Goal: Task Accomplishment & Management: Manage account settings

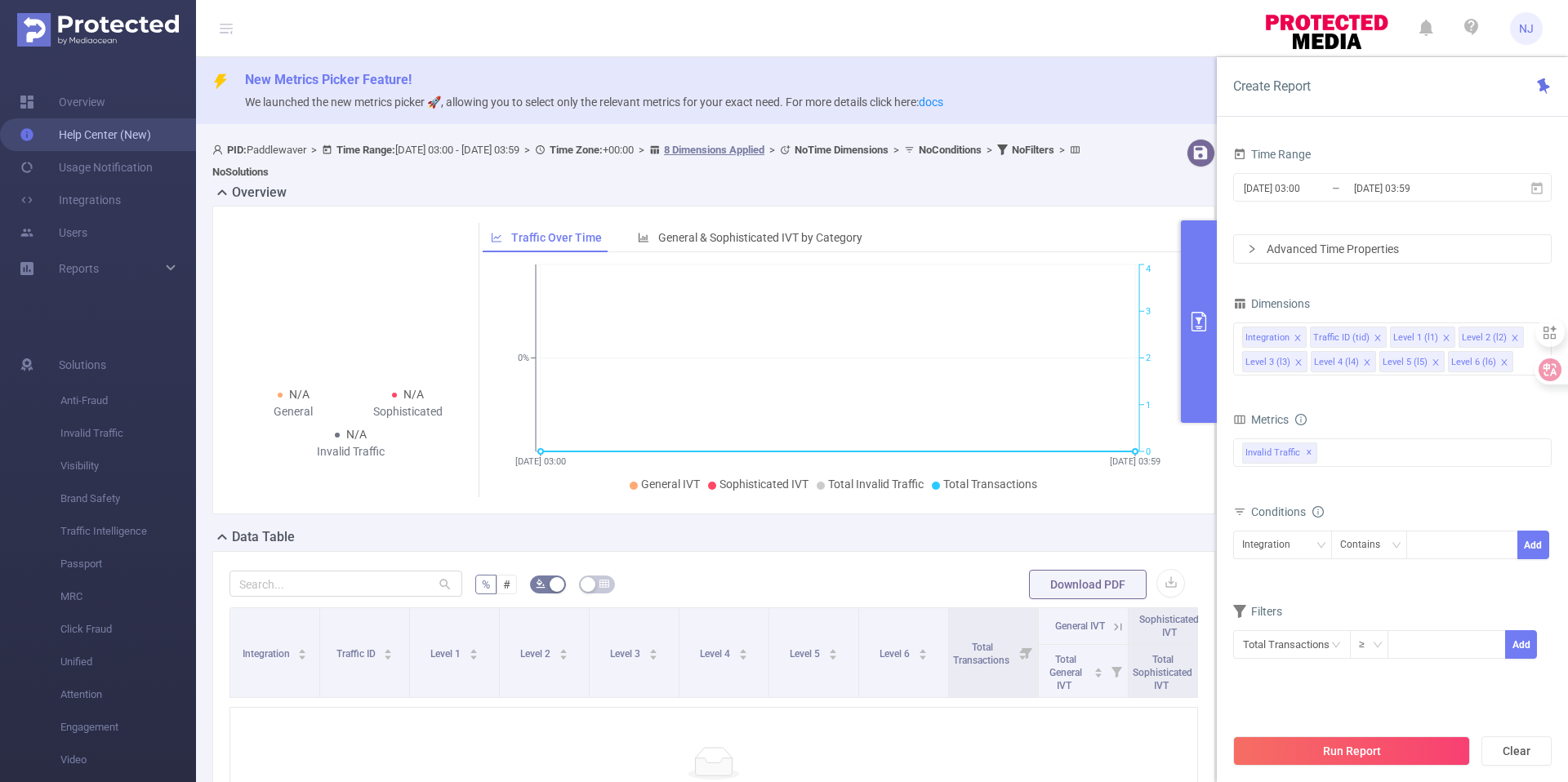
click at [112, 134] on link "Help Center (New)" at bounding box center [85, 134] width 131 height 33
click at [1526, 34] on span "NJ" at bounding box center [1526, 29] width 15 height 33
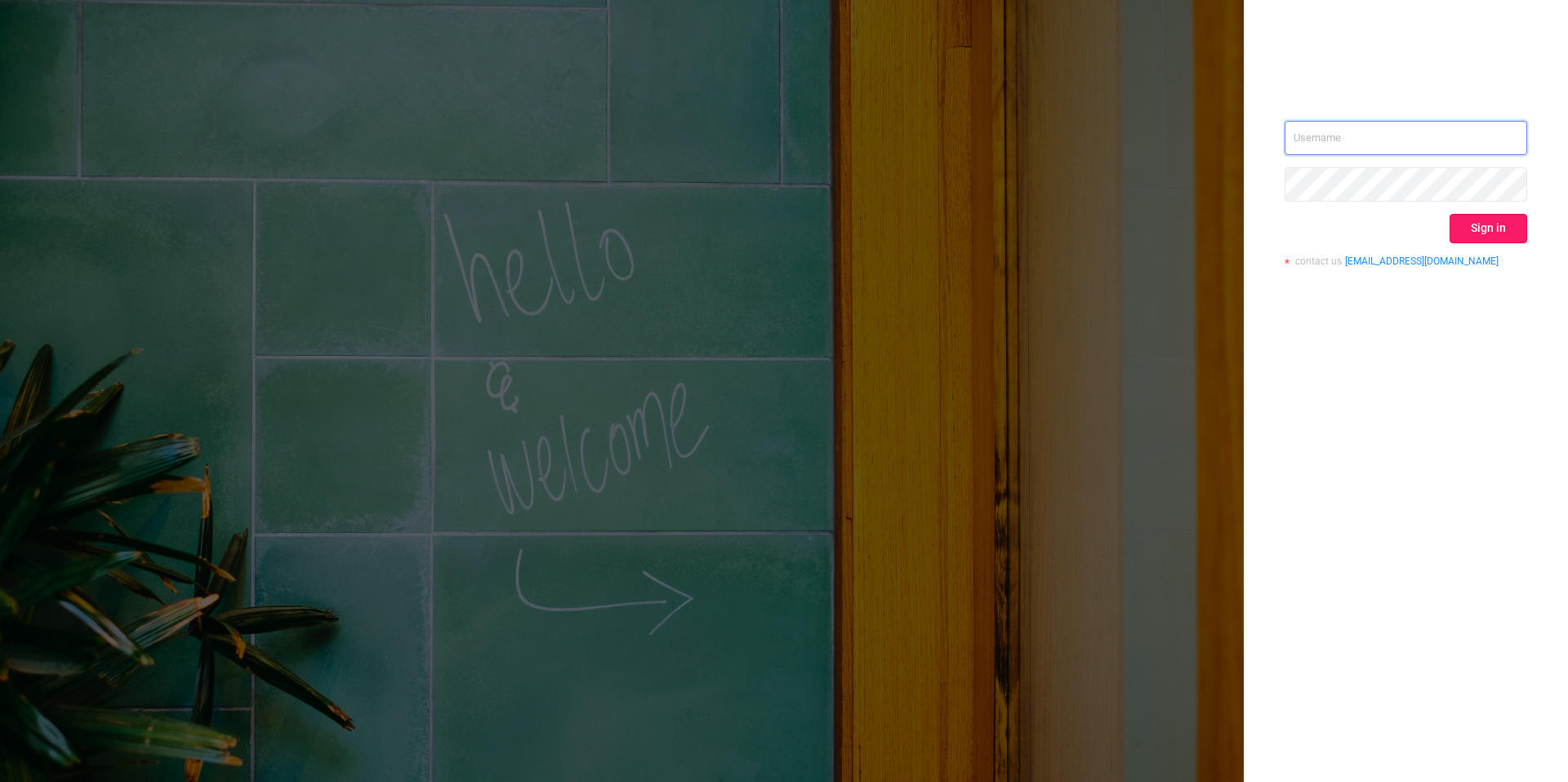
type input "nancy.jia@paddlewaver.com"
click at [1484, 233] on button "Sign in" at bounding box center [1488, 229] width 78 height 30
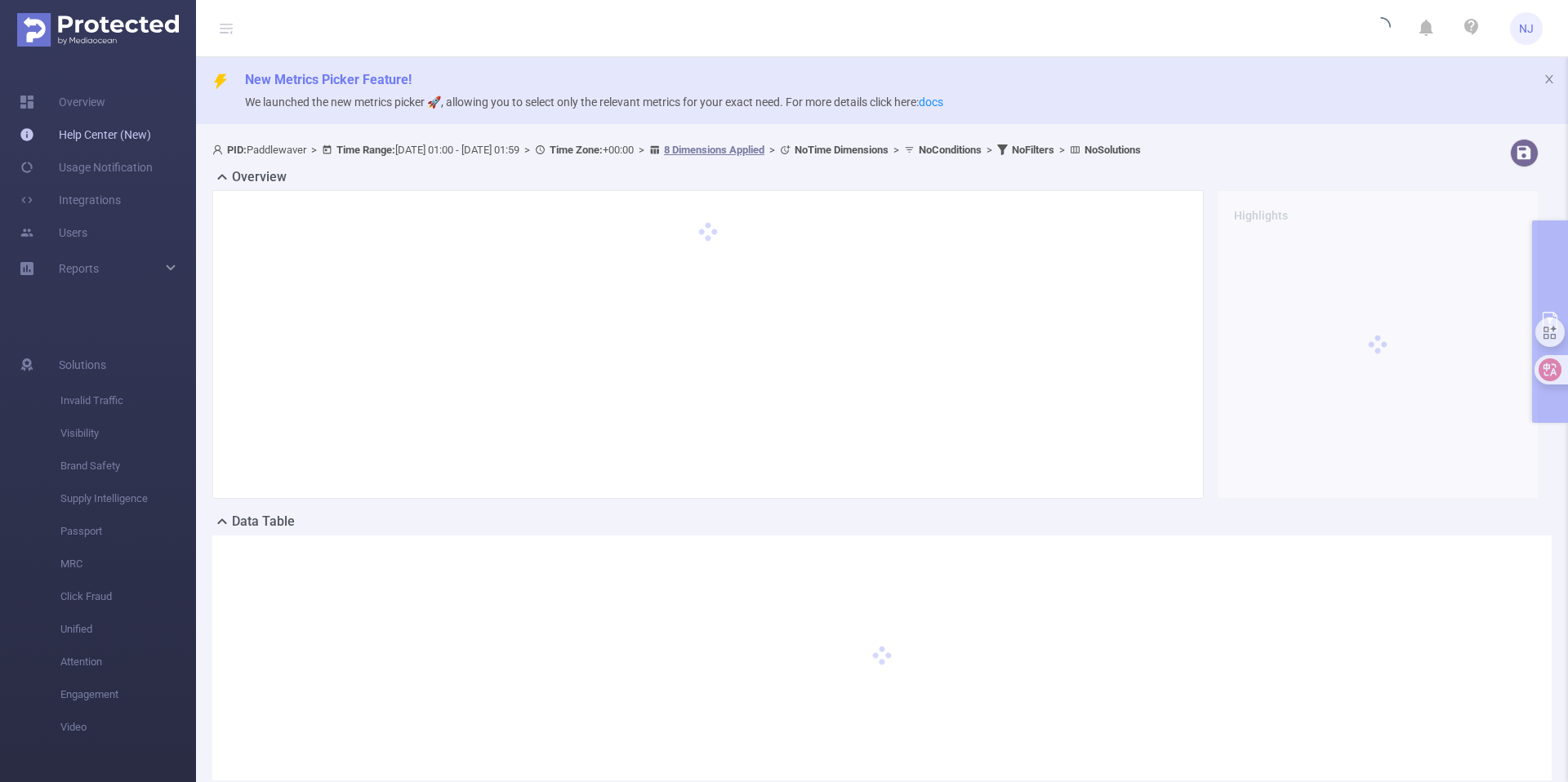
click at [116, 135] on link "Help Center (New)" at bounding box center [85, 134] width 131 height 33
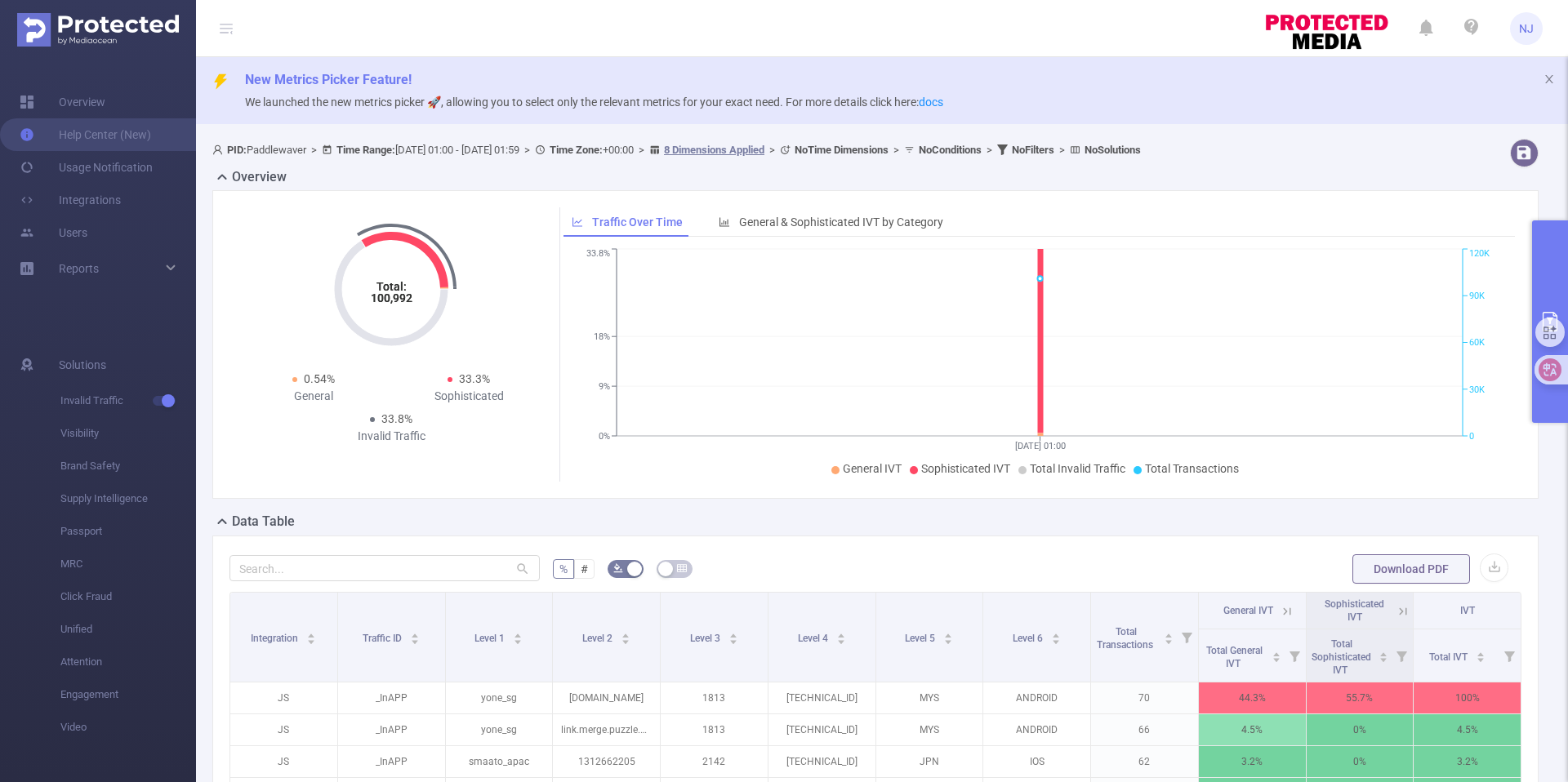
click at [1529, 32] on span "NJ" at bounding box center [1526, 29] width 15 height 33
click at [1463, 119] on link "Logout" at bounding box center [1453, 130] width 180 height 23
